Goal: Information Seeking & Learning: Stay updated

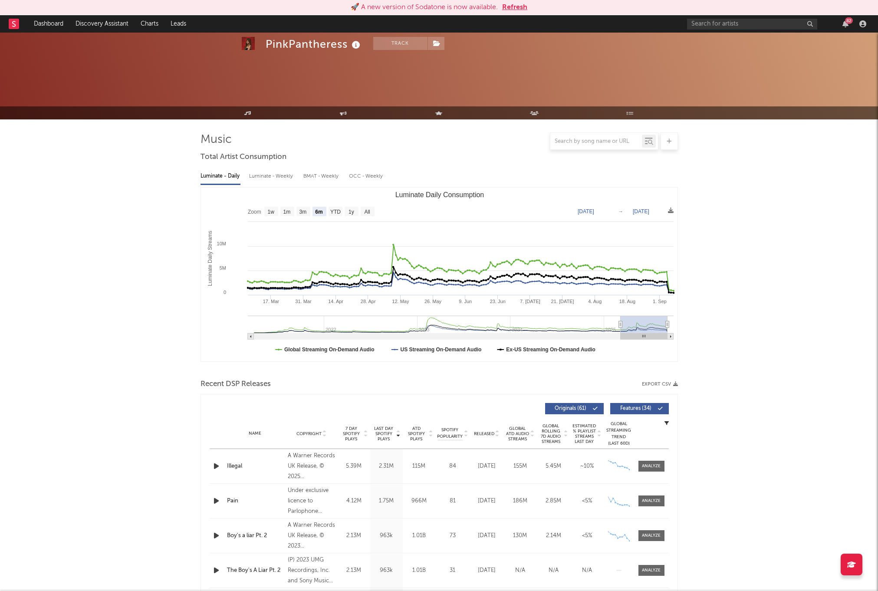
select select "6m"
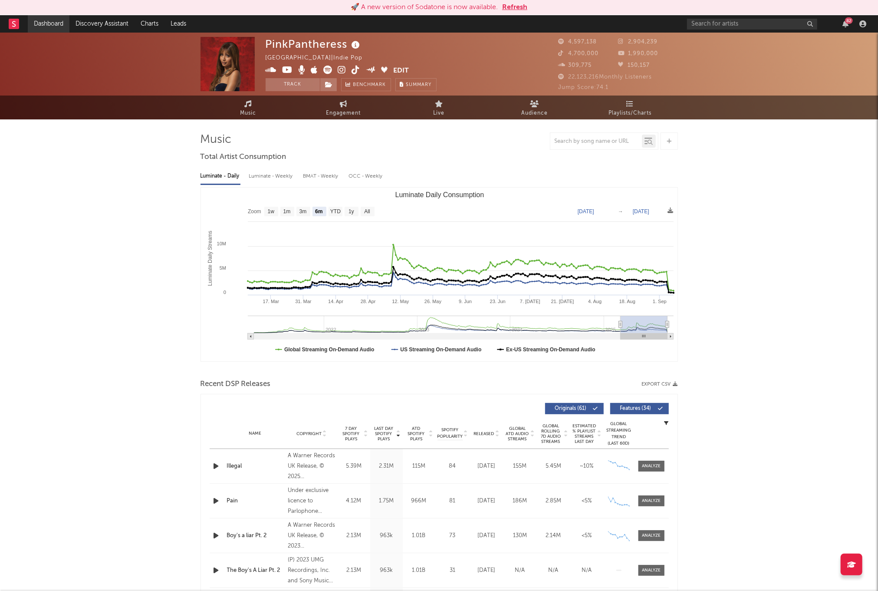
click at [41, 23] on link "Dashboard" at bounding box center [49, 23] width 42 height 17
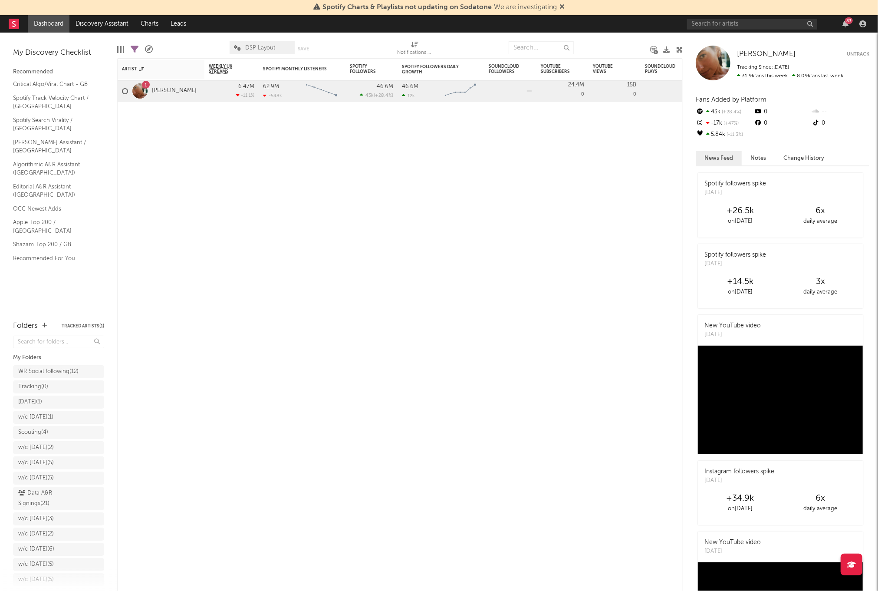
drag, startPoint x: 562, startPoint y: 4, endPoint x: 642, endPoint y: 21, distance: 81.7
click at [562, 4] on icon at bounding box center [562, 6] width 5 height 7
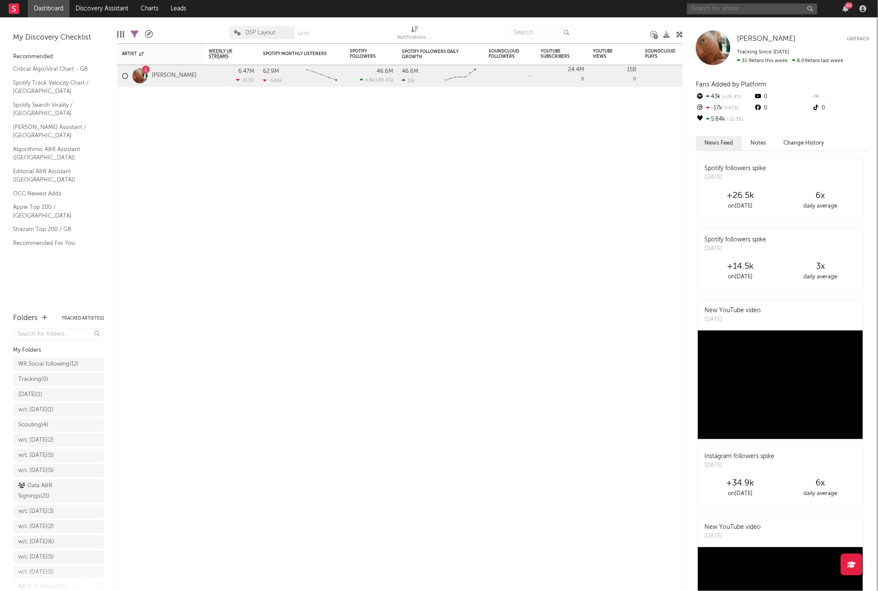
click at [754, 12] on input "text" at bounding box center [752, 8] width 130 height 11
click at [398, 153] on div "Artist Notifications Weekly UK Streams WoW % Change Spotify Monthly Listeners 7…" at bounding box center [400, 316] width 566 height 547
click at [39, 224] on link "Shazam Top 200 / GB" at bounding box center [54, 229] width 82 height 10
click at [50, 189] on link "OCC Newest Adds" at bounding box center [54, 194] width 82 height 10
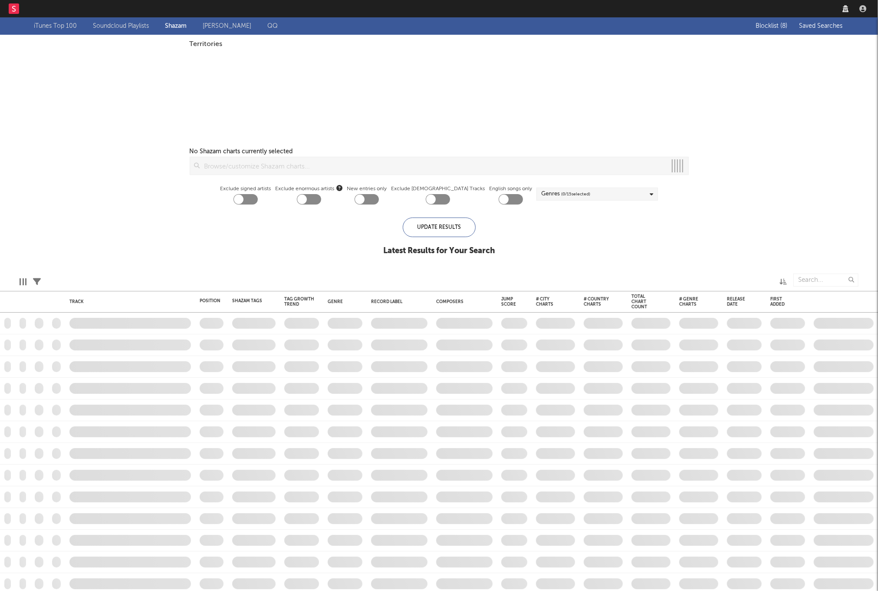
checkbox input "true"
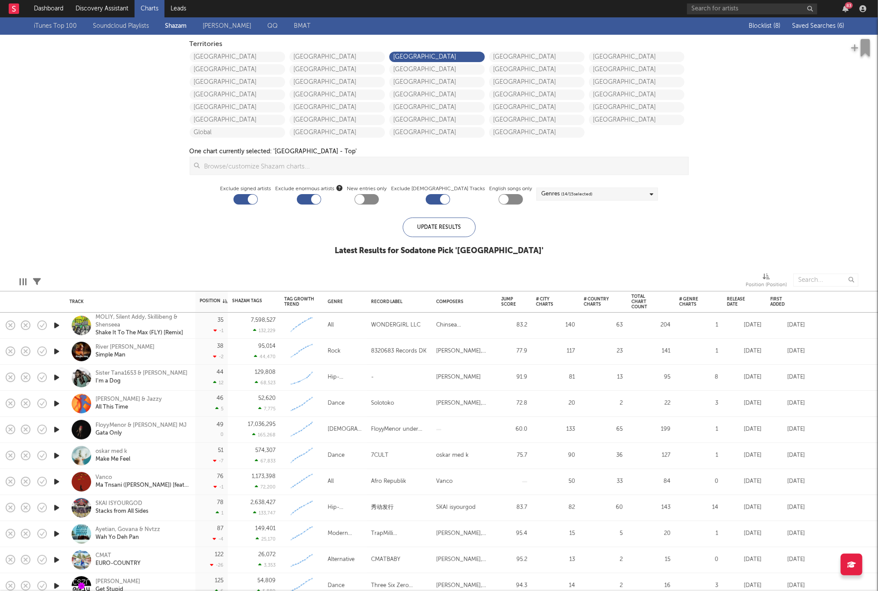
click at [795, 26] on span "Saved Searches ( 6 )" at bounding box center [818, 26] width 52 height 6
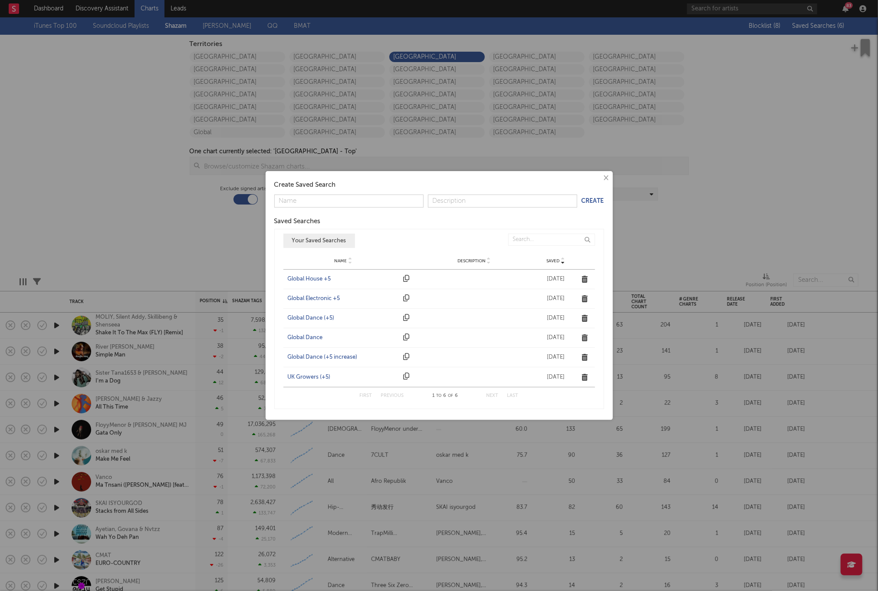
click at [300, 373] on div "UK Growers (+5)" at bounding box center [344, 377] width 112 height 9
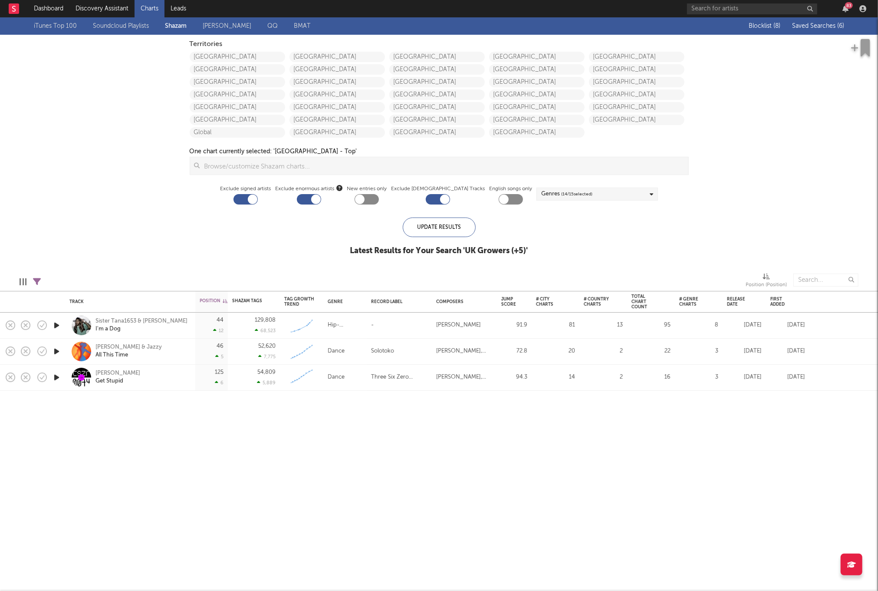
click at [56, 376] on icon "button" at bounding box center [56, 377] width 9 height 11
click at [409, 580] on div at bounding box center [439, 580] width 109 height 2
click at [432, 580] on div at bounding box center [439, 580] width 109 height 2
click at [451, 580] on div at bounding box center [439, 580] width 109 height 2
click at [312, 578] on button "button" at bounding box center [315, 580] width 9 height 22
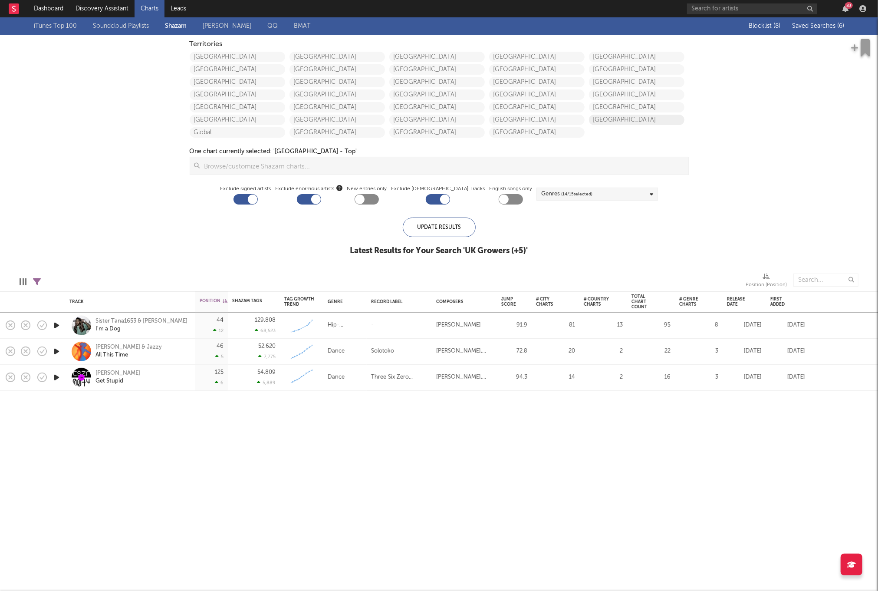
drag, startPoint x: 821, startPoint y: 22, endPoint x: 640, endPoint y: 120, distance: 206.7
click at [821, 22] on div "Blocklist ( 8 ) Saved Searches ( 6 )" at bounding box center [790, 25] width 109 height 17
click at [820, 23] on span "Saved Searches ( 6 )" at bounding box center [818, 26] width 52 height 6
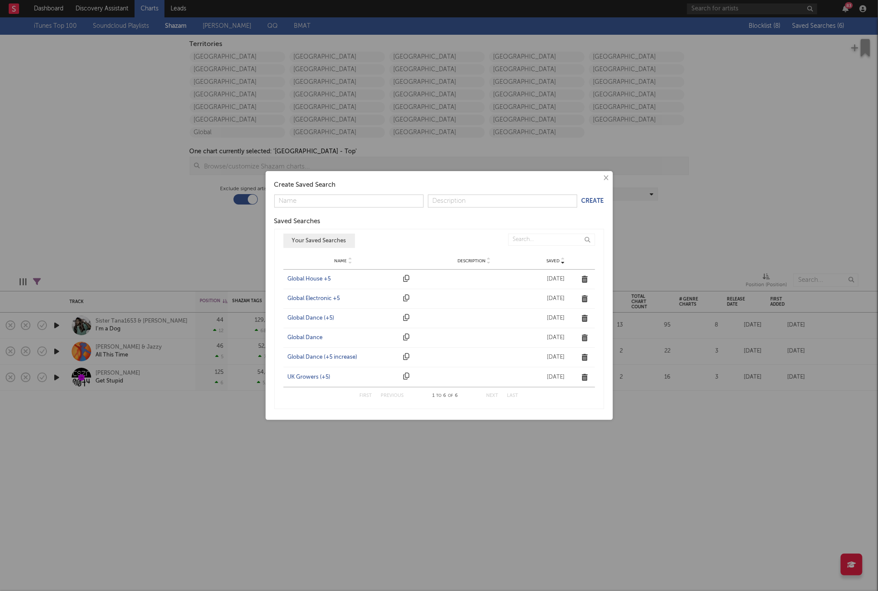
click at [314, 315] on div "Global Dance (+5)" at bounding box center [344, 318] width 112 height 9
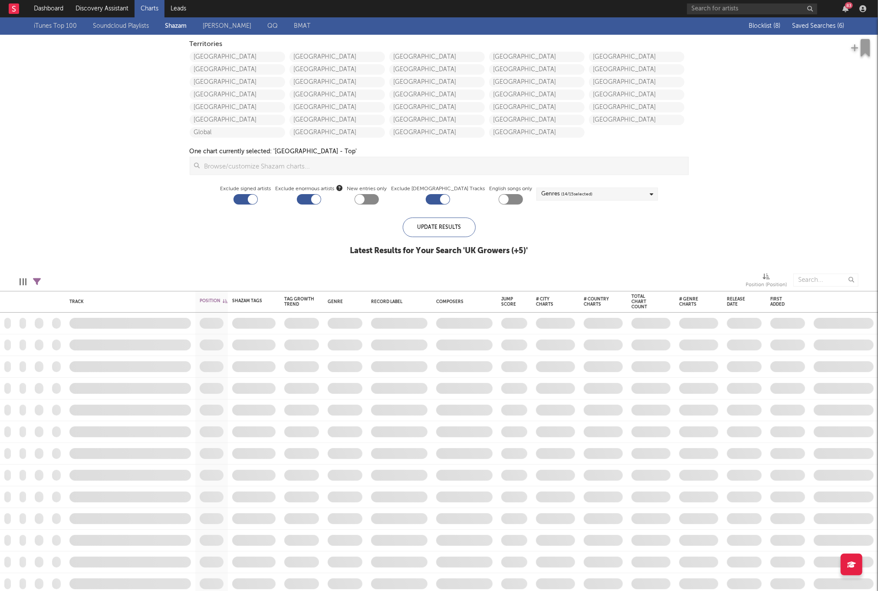
checkbox input "true"
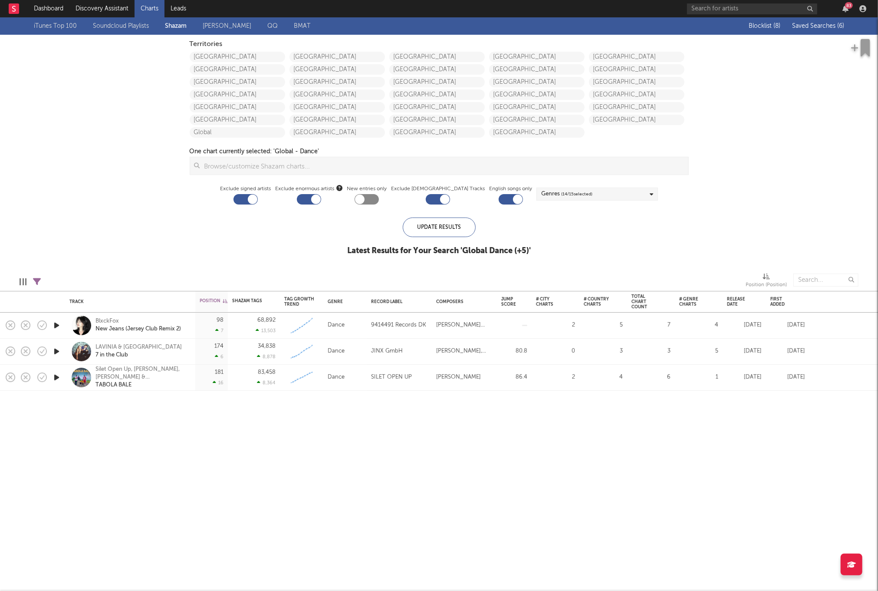
click at [56, 326] on icon "button" at bounding box center [56, 325] width 9 height 11
click at [56, 326] on icon "button" at bounding box center [56, 325] width 8 height 11
